Goal: Book appointment/travel/reservation

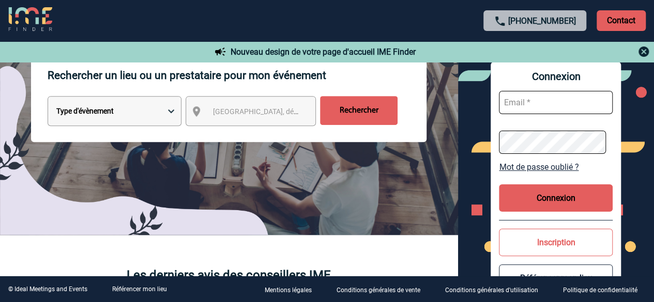
scroll to position [52, 0]
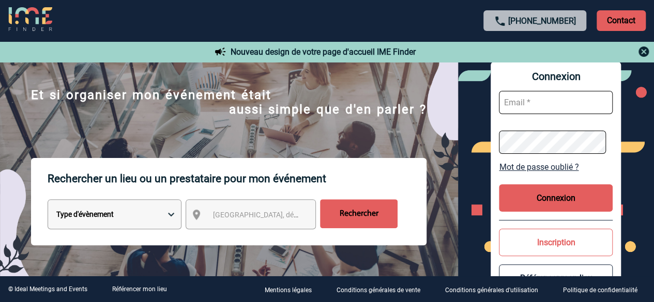
click at [100, 221] on select "Type d'évènement Séminaire avec nuitée Réunion Repas de groupe Team Building & …" at bounding box center [115, 215] width 134 height 30
select select "2"
click at [48, 201] on select "Type d'évènement Séminaire avec nuitée Réunion Repas de groupe Team Building & …" at bounding box center [115, 215] width 134 height 30
click at [231, 211] on span "Ville, département, région..." at bounding box center [260, 215] width 103 height 14
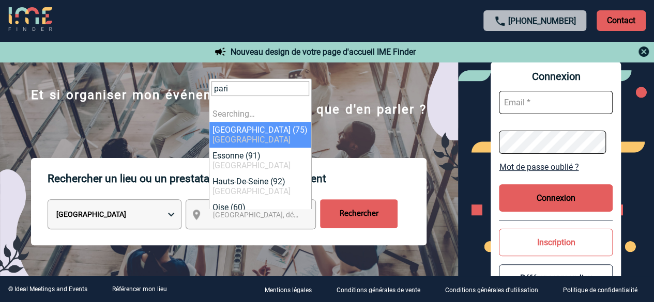
type input "paris"
select select "3"
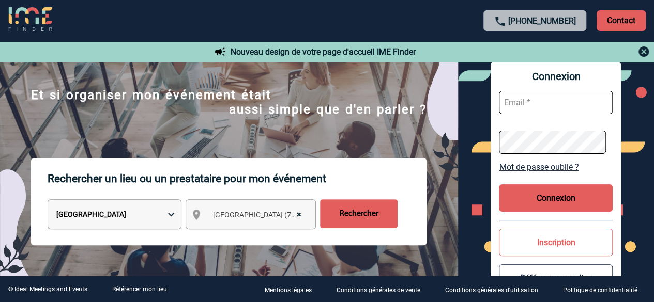
click at [378, 218] on input "Rechercher" at bounding box center [359, 214] width 78 height 29
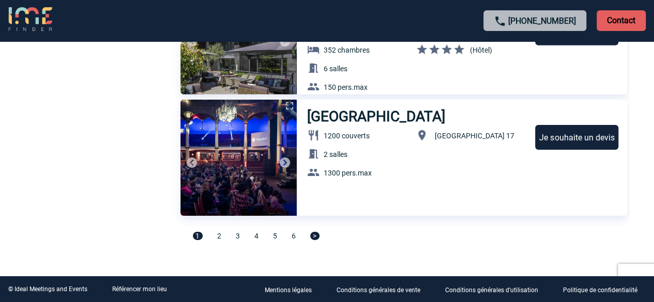
scroll to position [3575, 0]
click at [221, 237] on div "1 2 3 4 5 6 >" at bounding box center [403, 241] width 447 height 20
click at [217, 234] on span "2" at bounding box center [219, 236] width 4 height 8
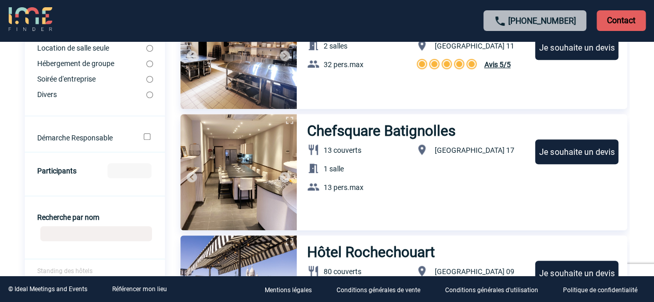
scroll to position [317, 0]
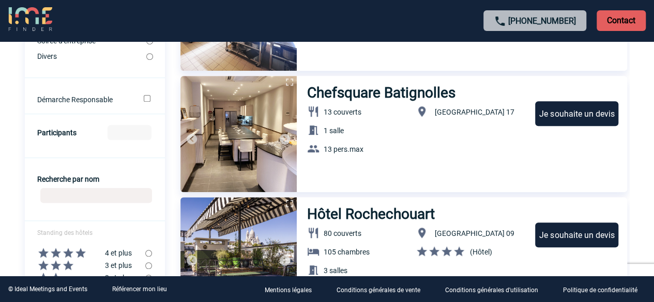
click at [67, 200] on input "Recherche par nom" at bounding box center [96, 195] width 112 height 15
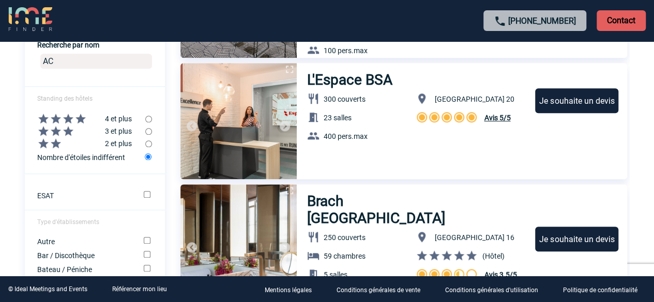
scroll to position [421, 0]
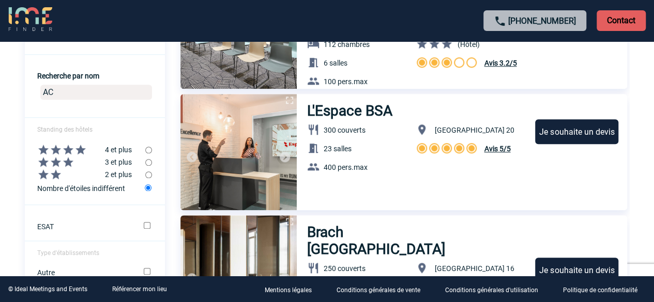
drag, startPoint x: 85, startPoint y: 96, endPoint x: 0, endPoint y: 90, distance: 85.0
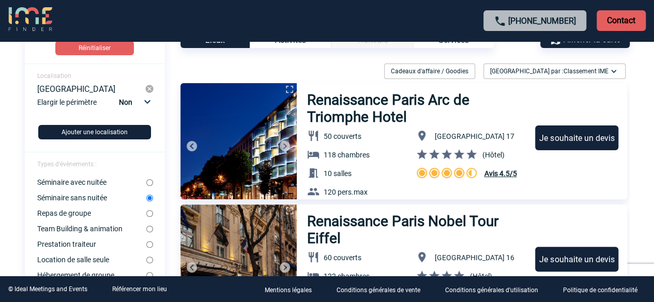
scroll to position [52, 0]
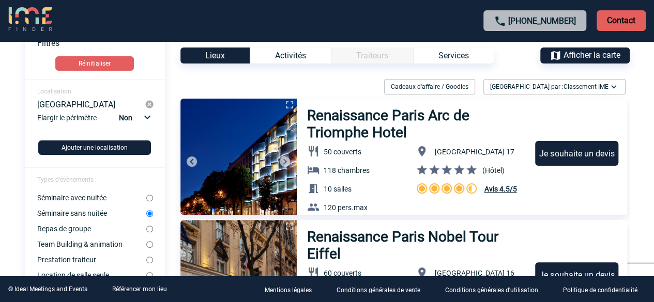
type input "Renaissance"
click at [345, 123] on h3 "Renaissance Paris Arc de Triomphe Hotel" at bounding box center [416, 124] width 219 height 34
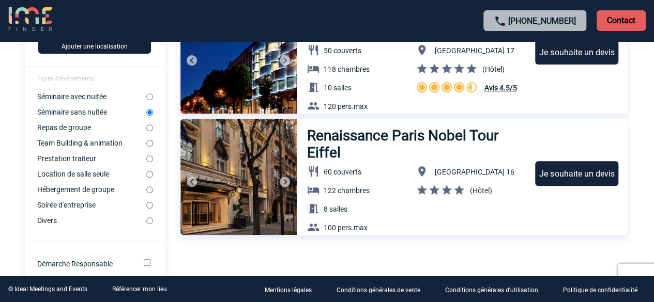
scroll to position [155, 0]
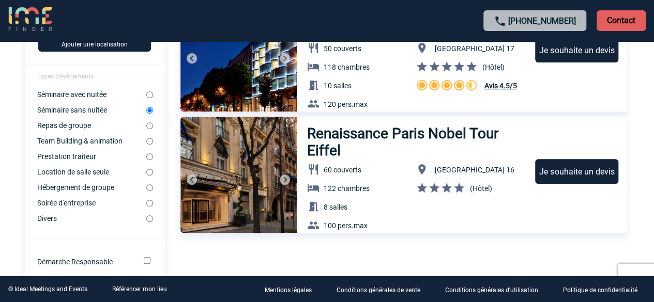
click at [282, 179] on img at bounding box center [285, 180] width 12 height 12
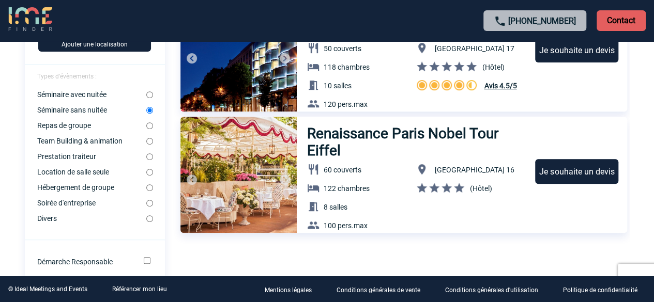
click at [282, 179] on img at bounding box center [285, 180] width 12 height 12
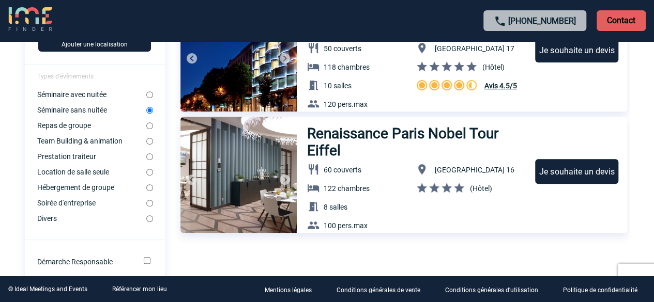
click at [282, 179] on img at bounding box center [285, 180] width 12 height 12
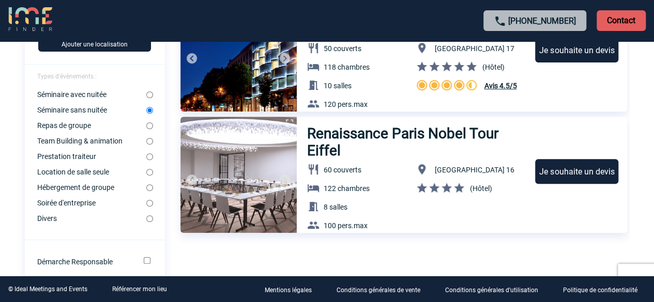
click at [282, 179] on img at bounding box center [285, 180] width 12 height 12
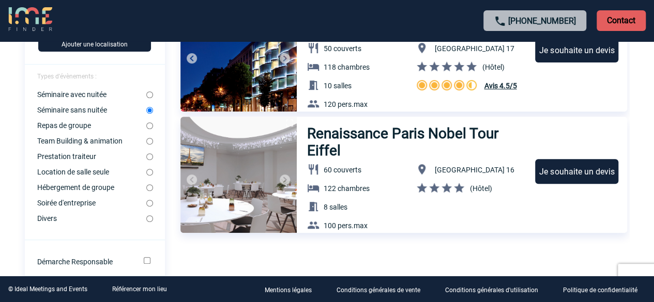
click at [283, 179] on img at bounding box center [285, 180] width 12 height 12
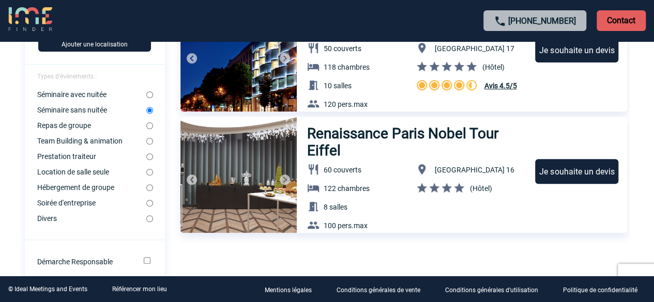
click at [283, 179] on img at bounding box center [285, 180] width 12 height 12
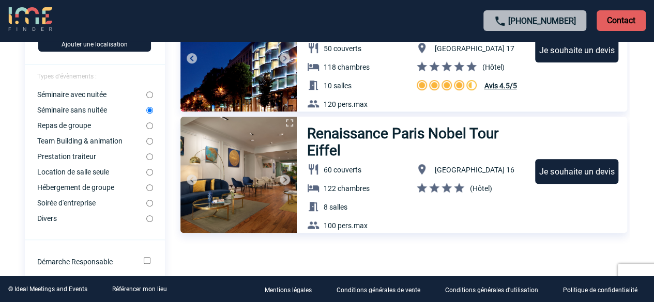
click at [283, 179] on img at bounding box center [285, 180] width 12 height 12
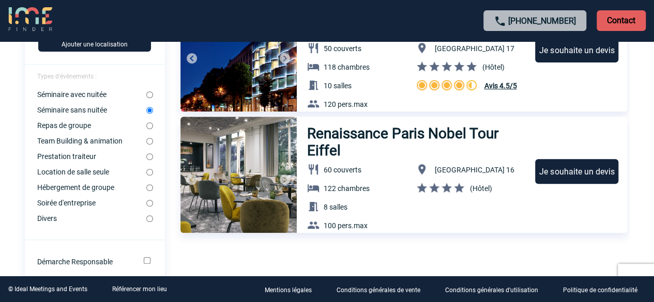
click at [283, 179] on img at bounding box center [285, 180] width 12 height 12
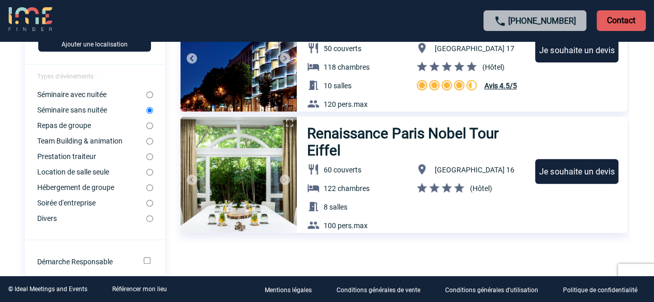
click at [283, 179] on img at bounding box center [285, 180] width 12 height 12
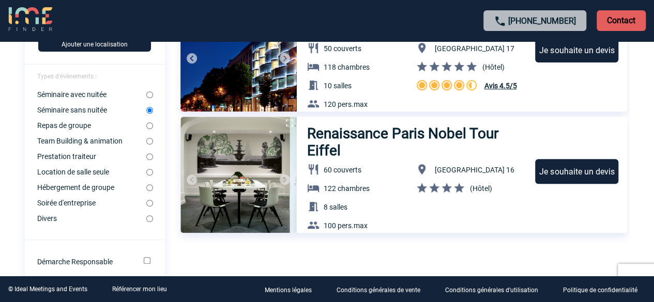
click at [283, 179] on img at bounding box center [285, 180] width 12 height 12
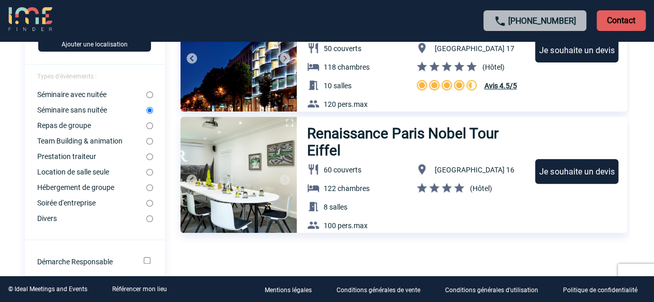
click at [283, 179] on img at bounding box center [285, 180] width 12 height 12
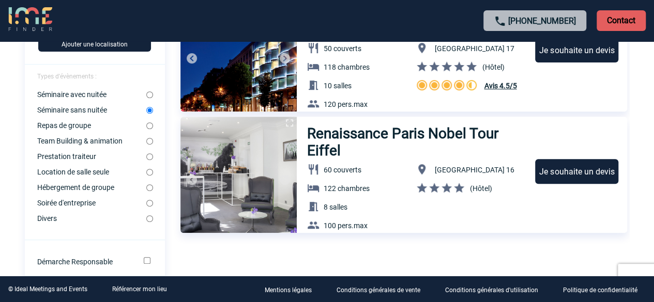
click at [283, 179] on img at bounding box center [285, 180] width 12 height 12
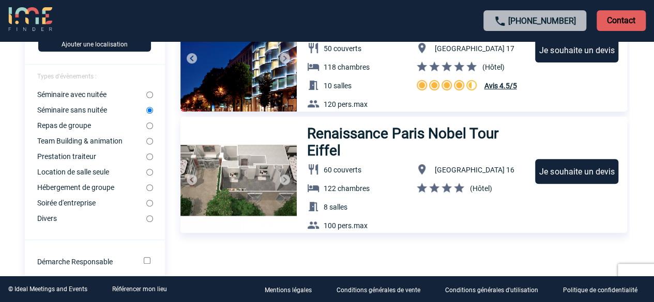
click at [283, 179] on img at bounding box center [285, 180] width 12 height 12
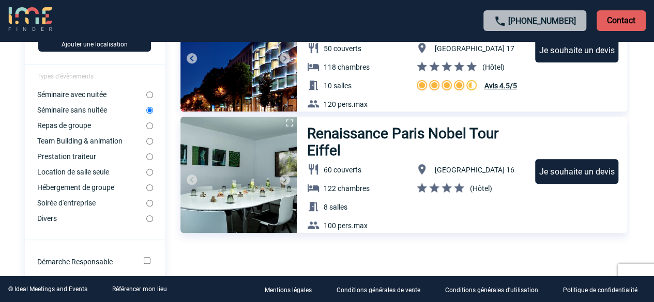
click at [283, 179] on img at bounding box center [285, 180] width 12 height 12
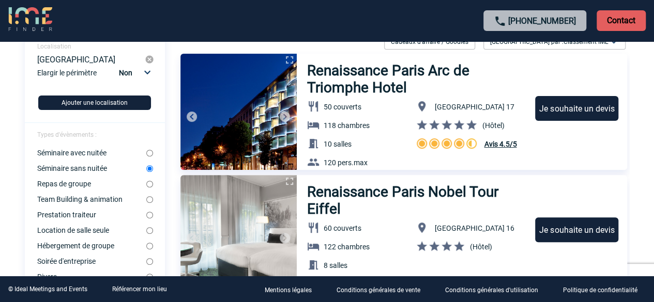
scroll to position [52, 0]
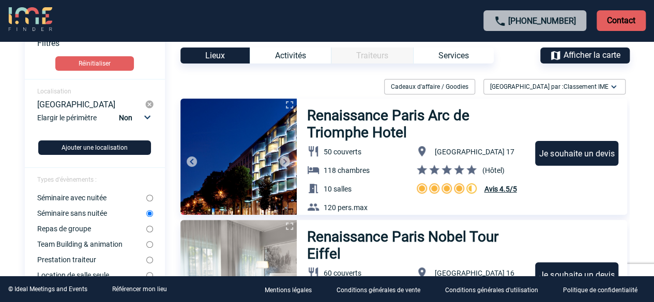
click at [289, 156] on img at bounding box center [285, 162] width 12 height 12
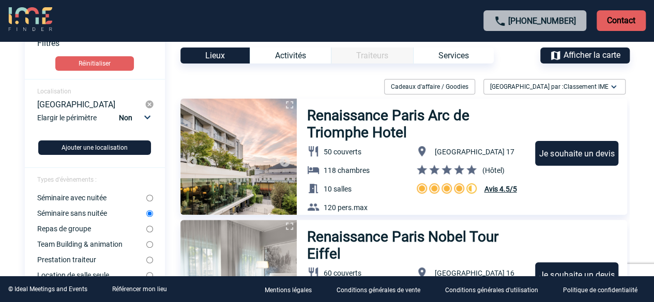
click at [289, 156] on img at bounding box center [285, 162] width 12 height 12
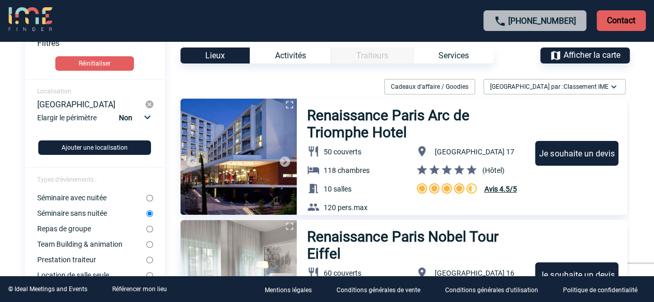
click at [289, 156] on img at bounding box center [285, 162] width 12 height 12
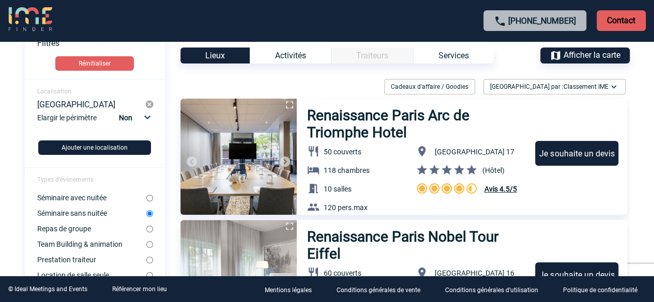
click at [289, 156] on img at bounding box center [285, 162] width 12 height 12
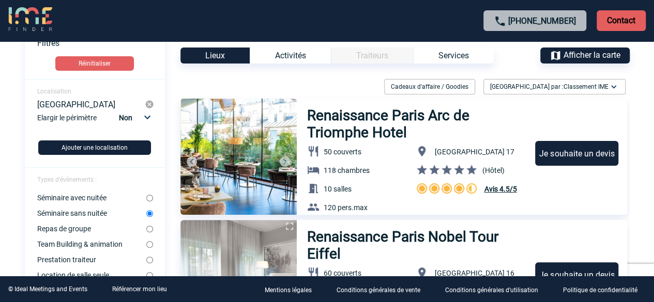
click at [290, 156] on img at bounding box center [285, 162] width 12 height 12
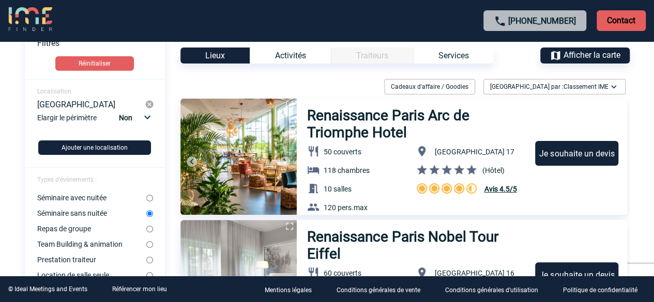
click at [290, 156] on img at bounding box center [285, 162] width 12 height 12
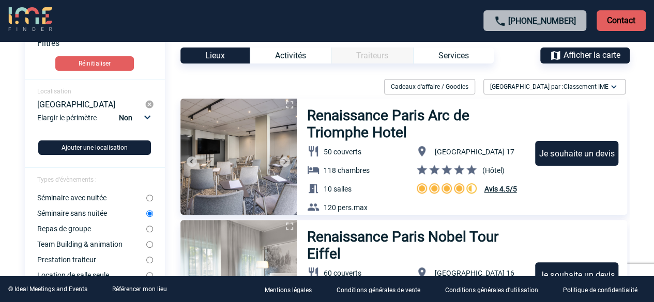
click at [290, 156] on img at bounding box center [285, 162] width 12 height 12
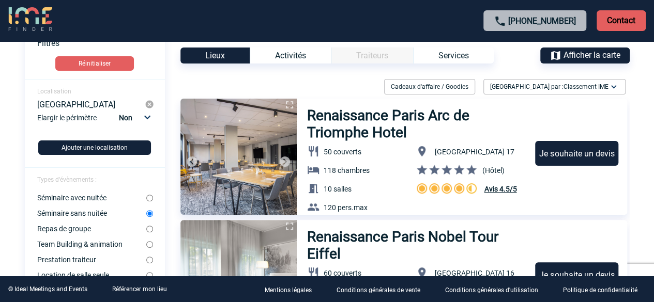
click at [290, 156] on img at bounding box center [285, 162] width 12 height 12
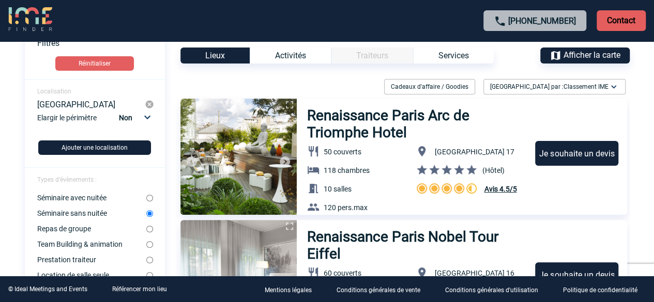
click at [290, 156] on img at bounding box center [285, 162] width 12 height 12
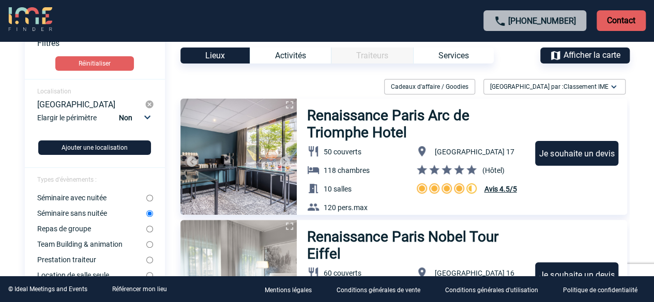
click at [286, 158] on img at bounding box center [285, 162] width 12 height 12
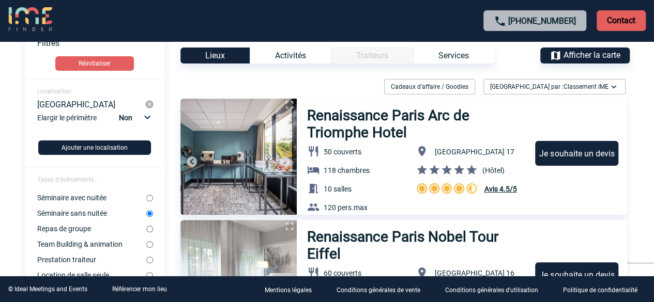
click at [286, 158] on img at bounding box center [285, 162] width 12 height 12
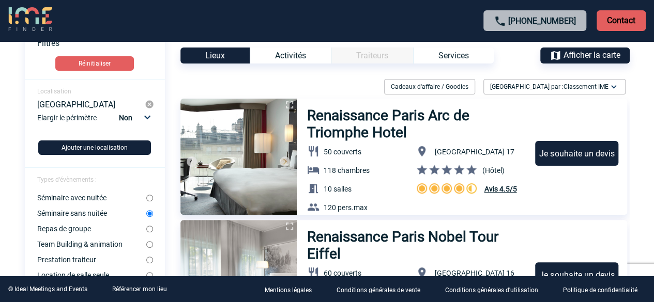
click at [286, 158] on img at bounding box center [285, 162] width 12 height 12
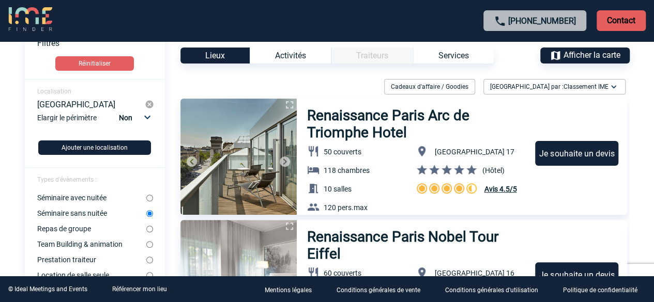
click at [286, 158] on img at bounding box center [285, 162] width 12 height 12
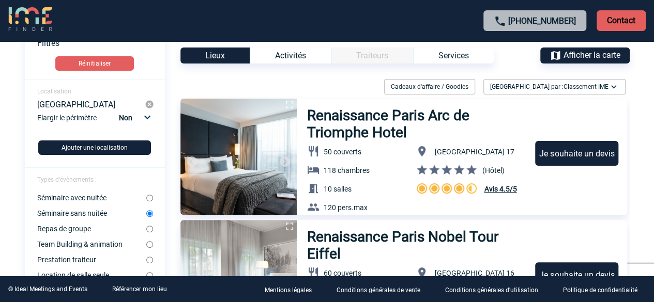
click at [286, 158] on img at bounding box center [285, 162] width 12 height 12
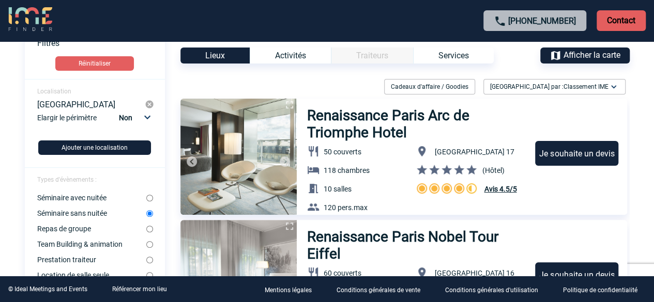
click at [287, 159] on img at bounding box center [285, 162] width 12 height 12
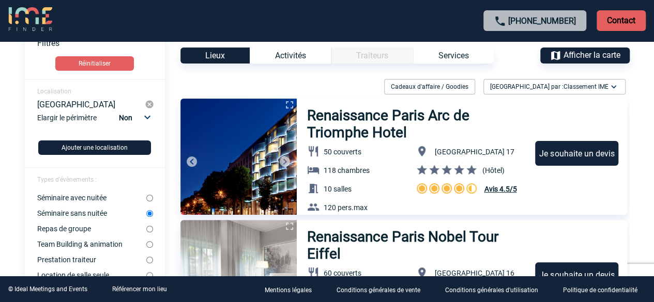
click at [287, 159] on img at bounding box center [285, 162] width 12 height 12
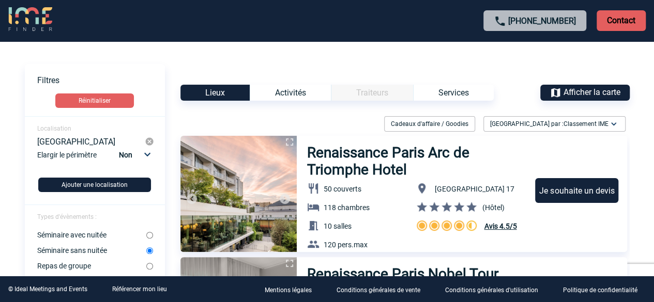
scroll to position [0, 0]
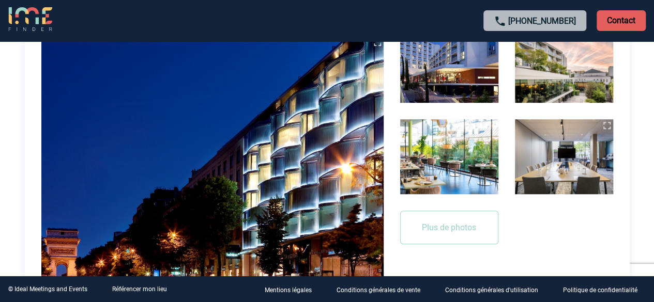
scroll to position [310, 0]
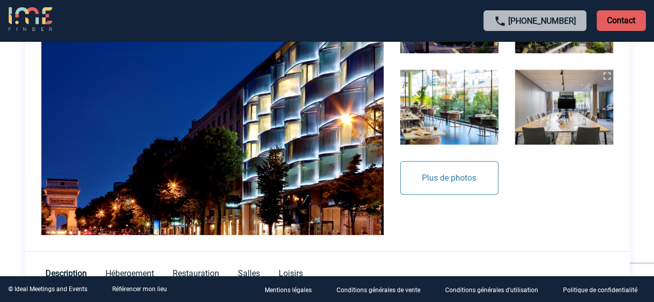
click at [476, 187] on button "Plus de photos" at bounding box center [449, 178] width 98 height 34
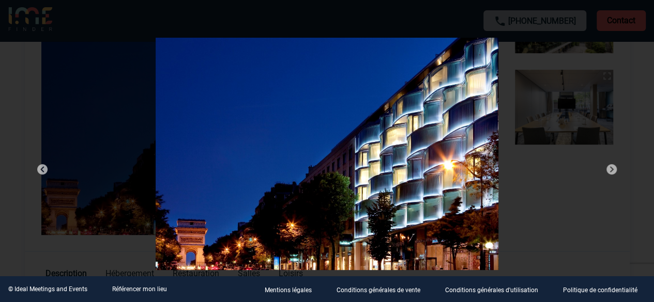
scroll to position [8, 0]
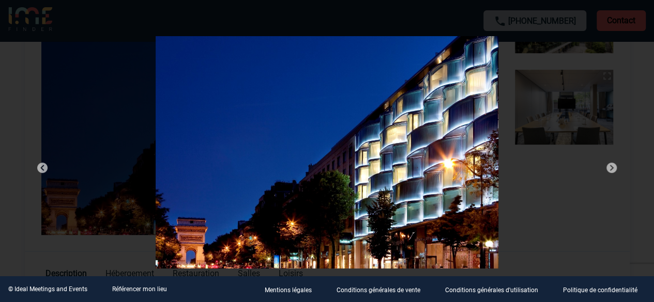
click at [606, 168] on img at bounding box center [612, 168] width 12 height 12
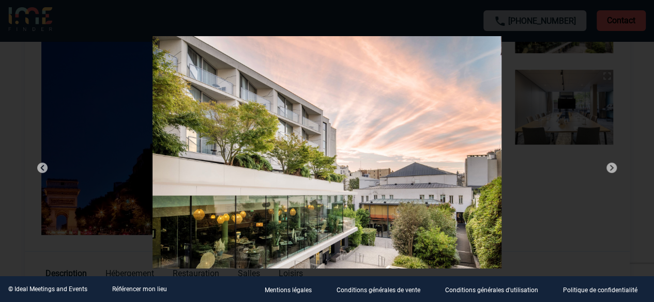
click at [606, 168] on img at bounding box center [612, 168] width 12 height 12
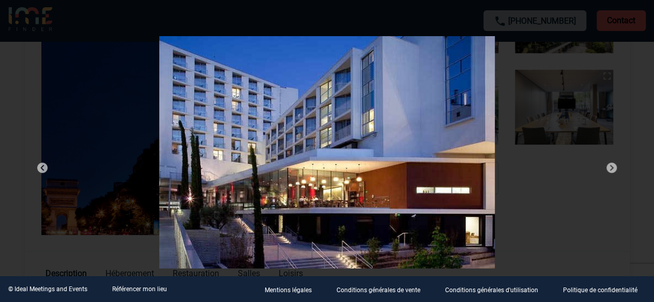
click at [606, 168] on img at bounding box center [612, 168] width 12 height 12
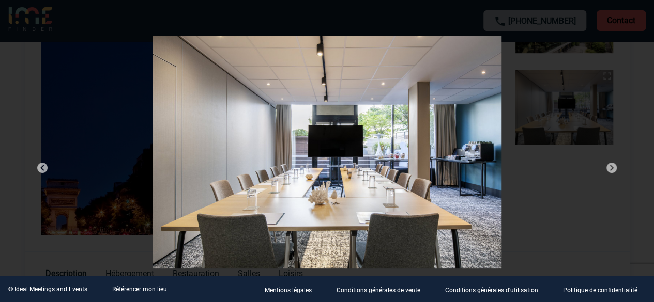
click at [606, 168] on img at bounding box center [612, 168] width 12 height 12
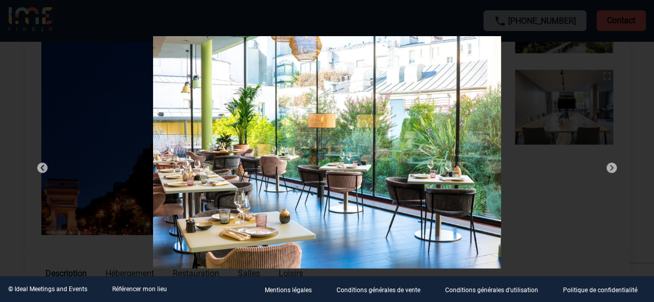
click at [606, 168] on img at bounding box center [612, 168] width 12 height 12
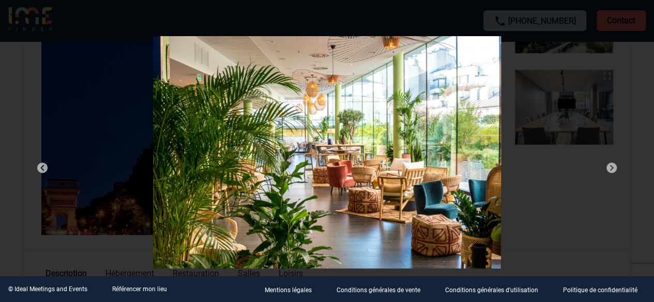
click at [606, 168] on img at bounding box center [612, 168] width 12 height 12
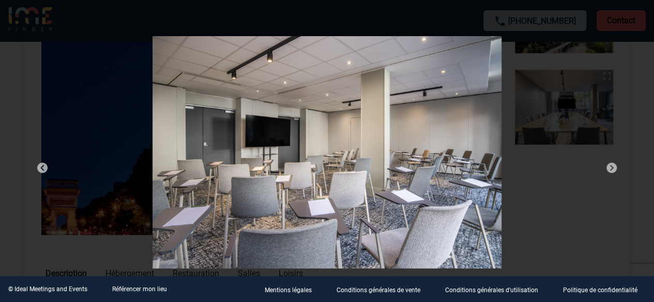
click at [606, 168] on img at bounding box center [612, 168] width 12 height 12
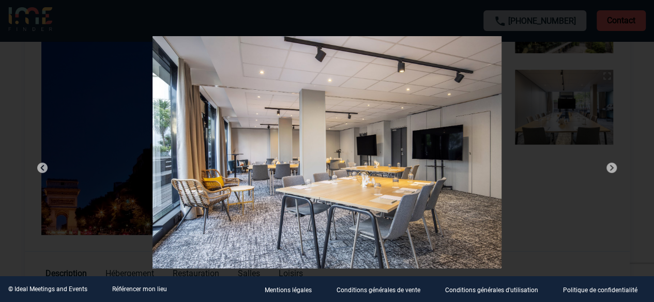
click at [606, 168] on img at bounding box center [612, 168] width 12 height 12
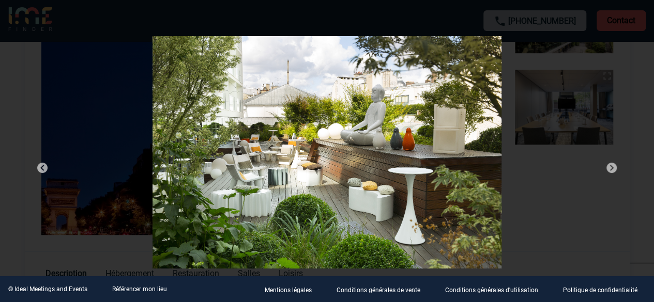
click at [606, 168] on img at bounding box center [612, 168] width 12 height 12
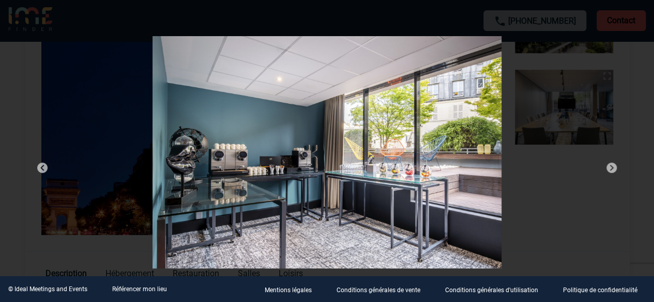
click at [623, 24] on div at bounding box center [327, 151] width 654 height 302
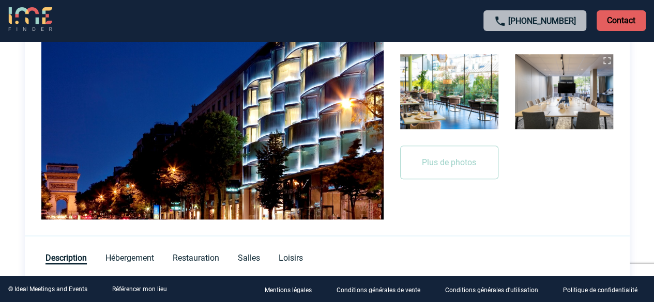
scroll to position [370, 0]
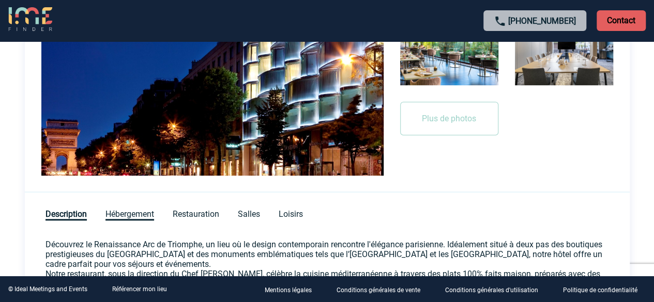
click at [130, 214] on span "Hébergement" at bounding box center [129, 214] width 49 height 11
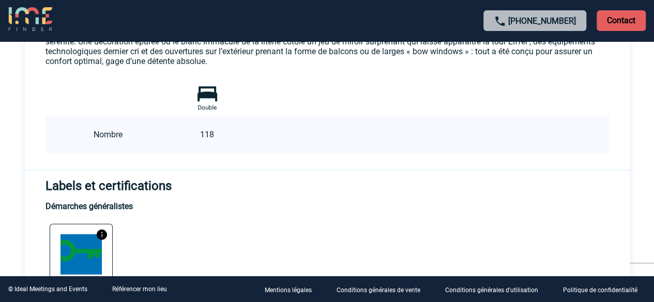
scroll to position [428, 0]
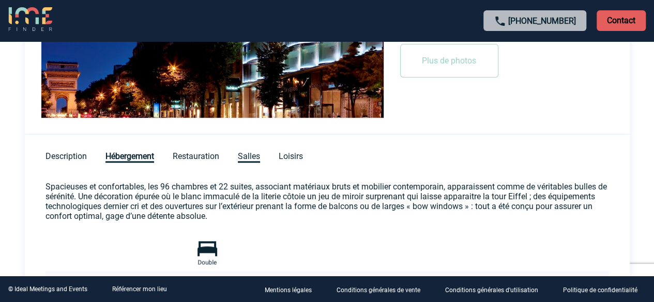
click at [243, 157] on span "Salles" at bounding box center [249, 157] width 22 height 11
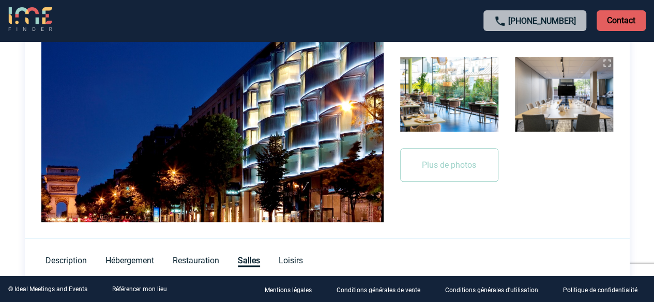
scroll to position [324, 0]
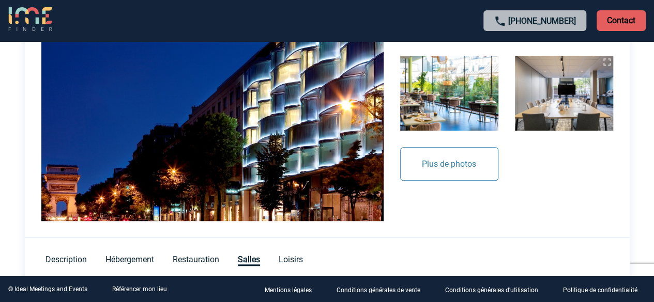
click at [454, 167] on button "Plus de photos" at bounding box center [449, 164] width 98 height 34
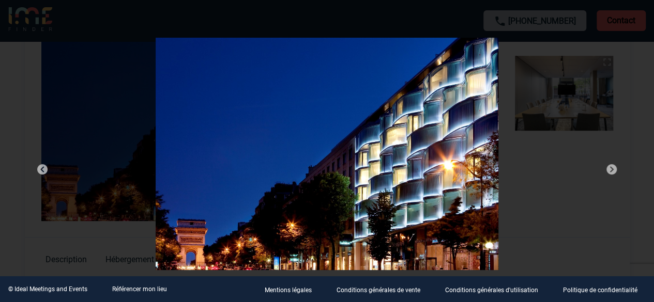
scroll to position [8, 0]
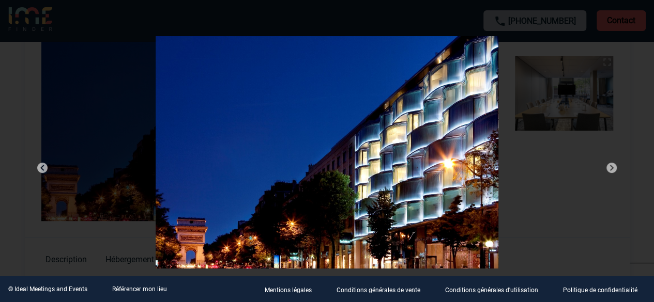
click at [600, 29] on div at bounding box center [327, 151] width 654 height 302
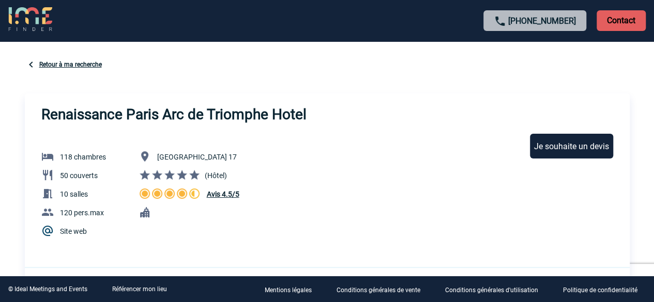
scroll to position [0, 0]
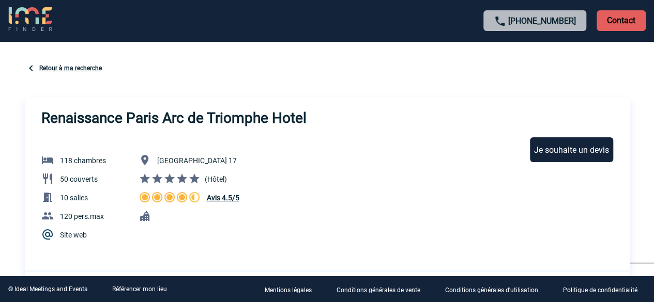
click at [61, 66] on link "Retour à ma recherche" at bounding box center [70, 68] width 63 height 7
